Goal: Check status: Check status

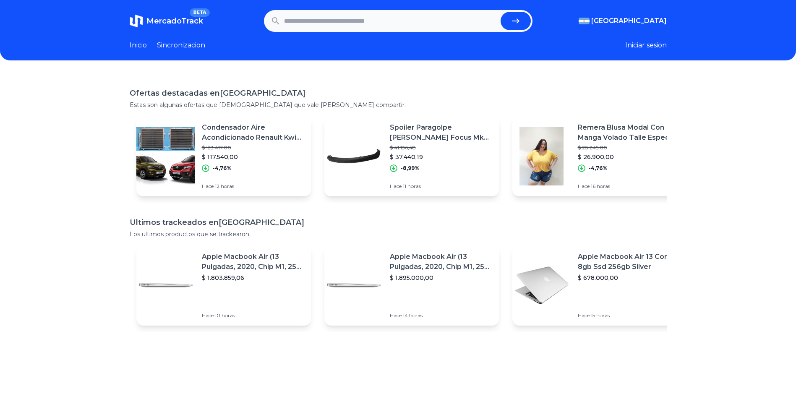
click at [219, 170] on p "-4,76%" at bounding box center [222, 168] width 19 height 7
click at [196, 226] on h1 "Ultimos trackeados en [GEOGRAPHIC_DATA]" at bounding box center [398, 223] width 537 height 12
click at [192, 41] on link "Sincronizacion" at bounding box center [181, 45] width 48 height 10
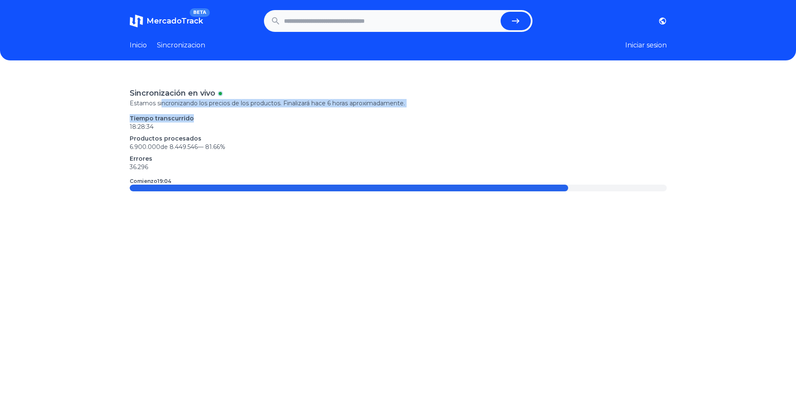
drag, startPoint x: 164, startPoint y: 103, endPoint x: 410, endPoint y: 109, distance: 245.5
click at [410, 109] on div "Sincronización en vivo Estamos sincronizando los precios de los productos. Fina…" at bounding box center [398, 139] width 537 height 104
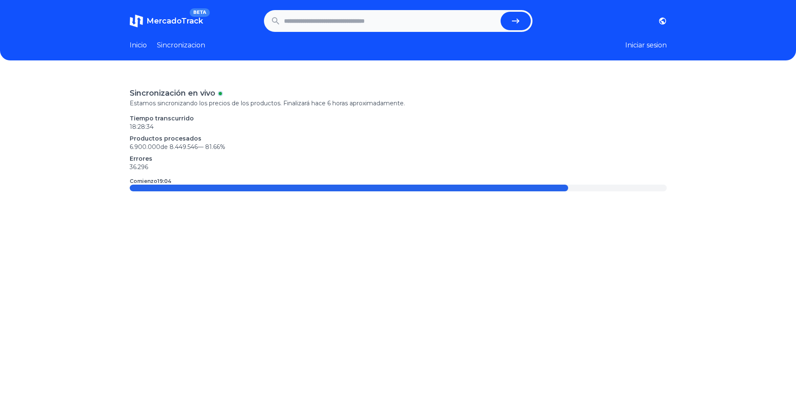
drag, startPoint x: 410, startPoint y: 109, endPoint x: 252, endPoint y: 123, distance: 158.5
click at [252, 123] on p "18:28:34" at bounding box center [398, 127] width 537 height 8
click at [134, 47] on link "Inicio" at bounding box center [138, 45] width 17 height 10
